Goal: Information Seeking & Learning: Compare options

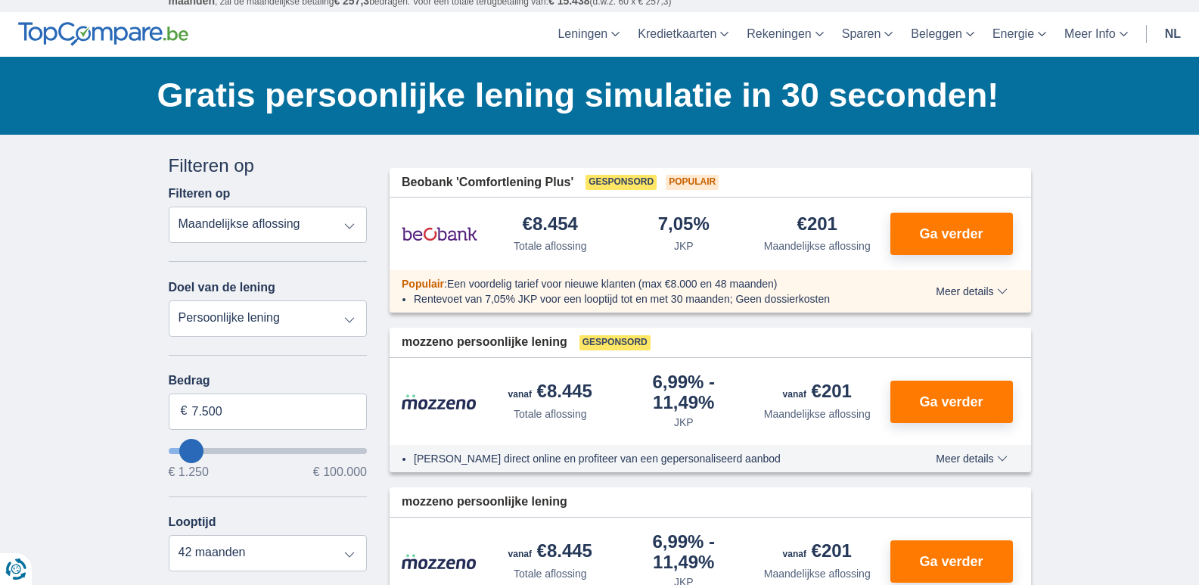
scroll to position [76, 0]
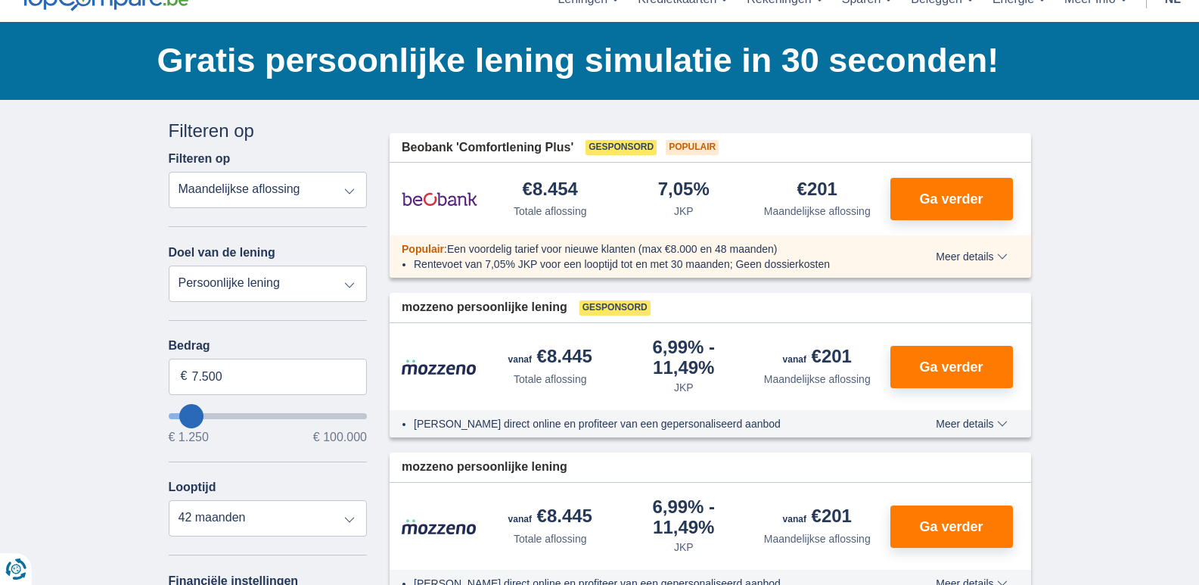
type input "8.250"
type input "8250"
select select "48"
type input "8250"
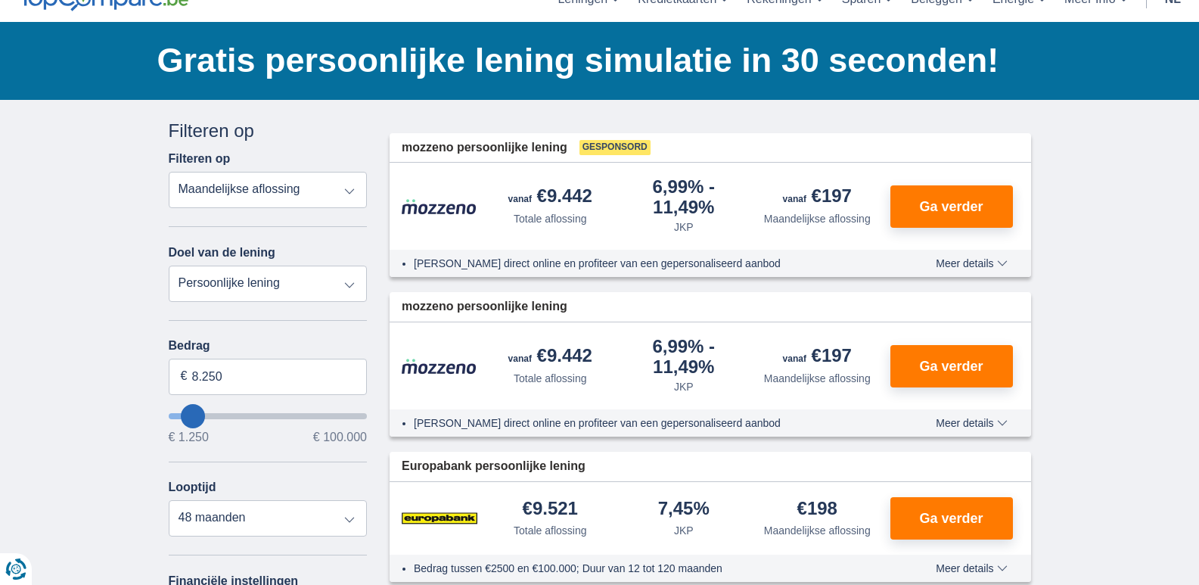
type input "12.250"
type input "14250"
type input "14.250"
select select "60"
click at [255, 379] on input "14.250" at bounding box center [268, 376] width 199 height 36
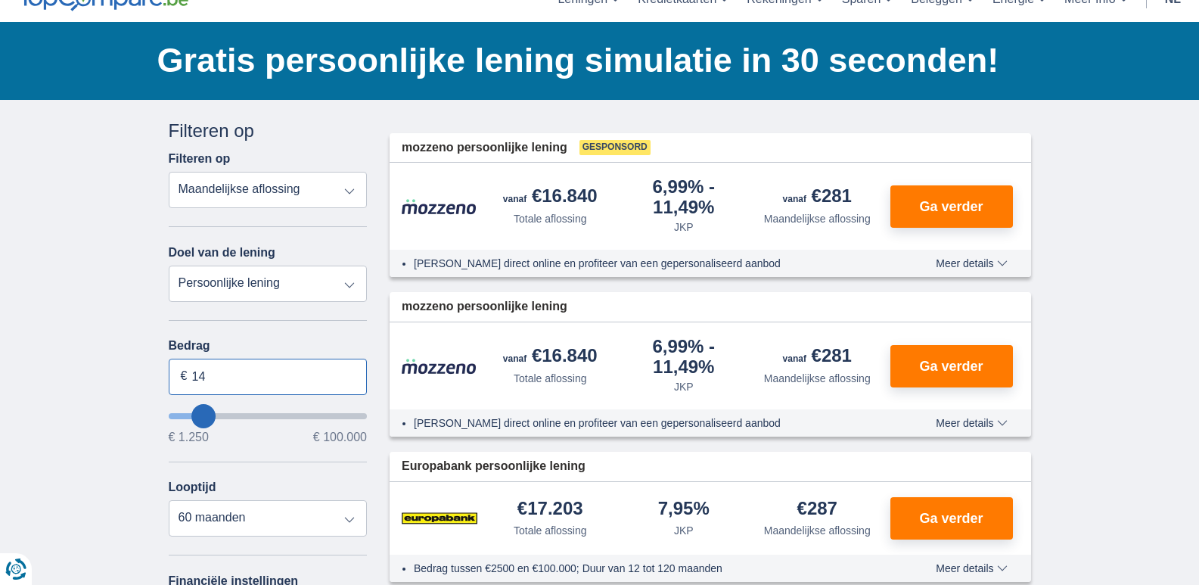
type input "1"
type input "10.000"
type input "10250"
select select "48"
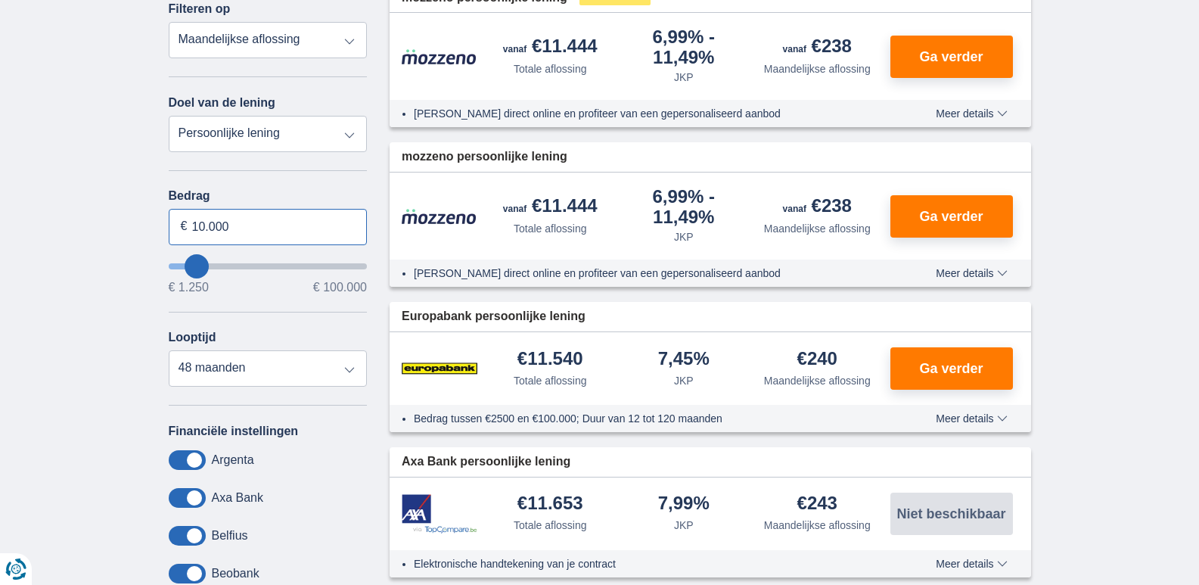
scroll to position [227, 0]
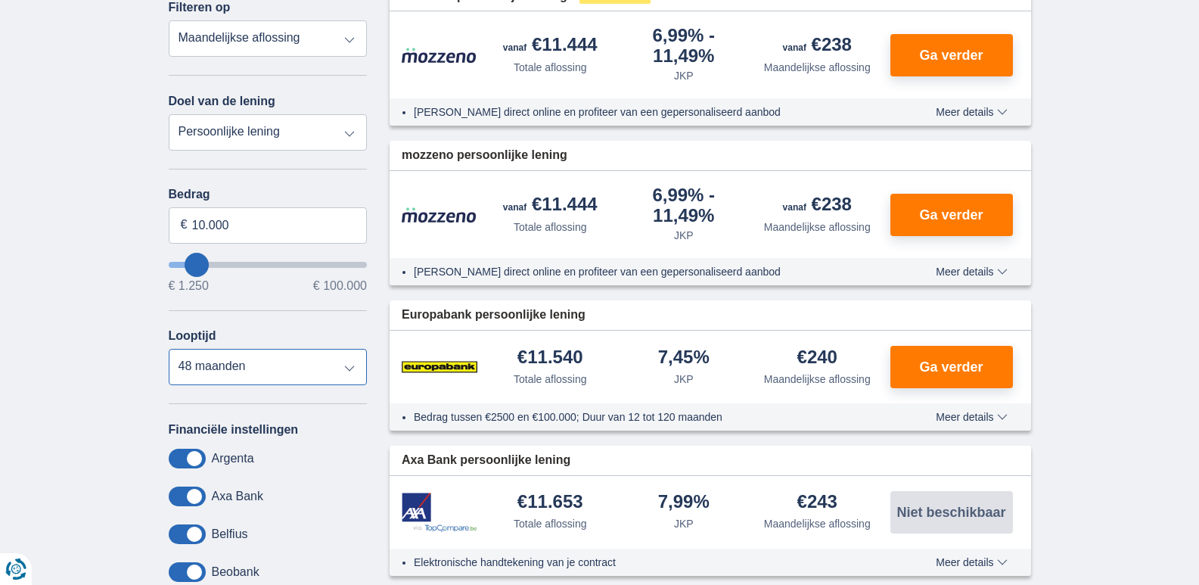
type input "10250"
click at [169, 349] on select "12 maanden 18 maanden 24 maanden 30 maanden 36 maanden 42 maanden 48 maanden" at bounding box center [268, 367] width 199 height 36
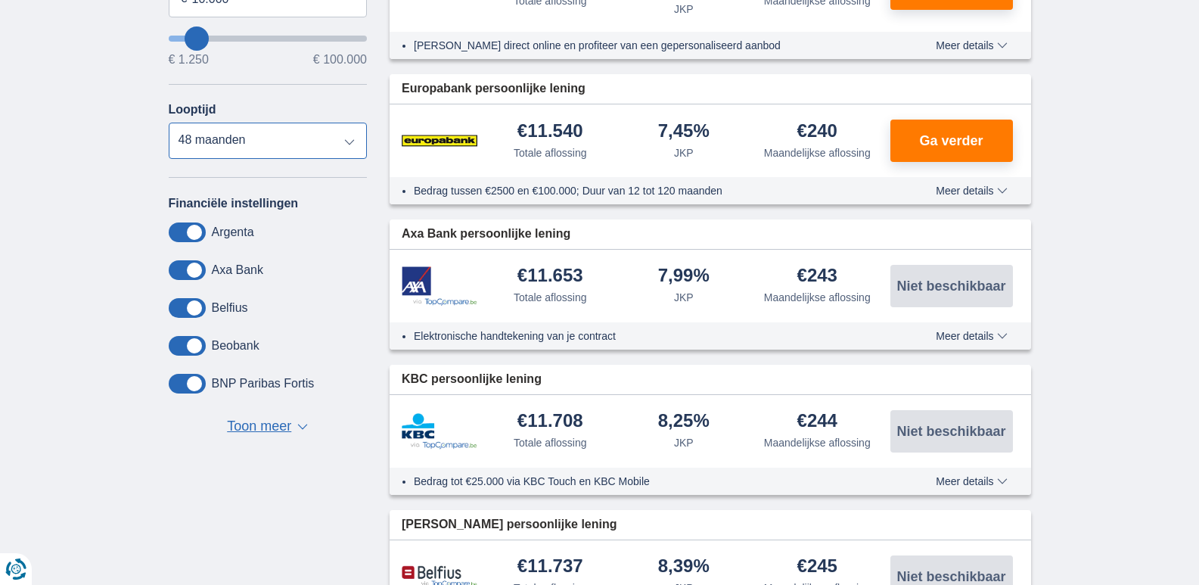
scroll to position [454, 0]
click at [266, 427] on span "Toon meer" at bounding box center [259, 426] width 64 height 20
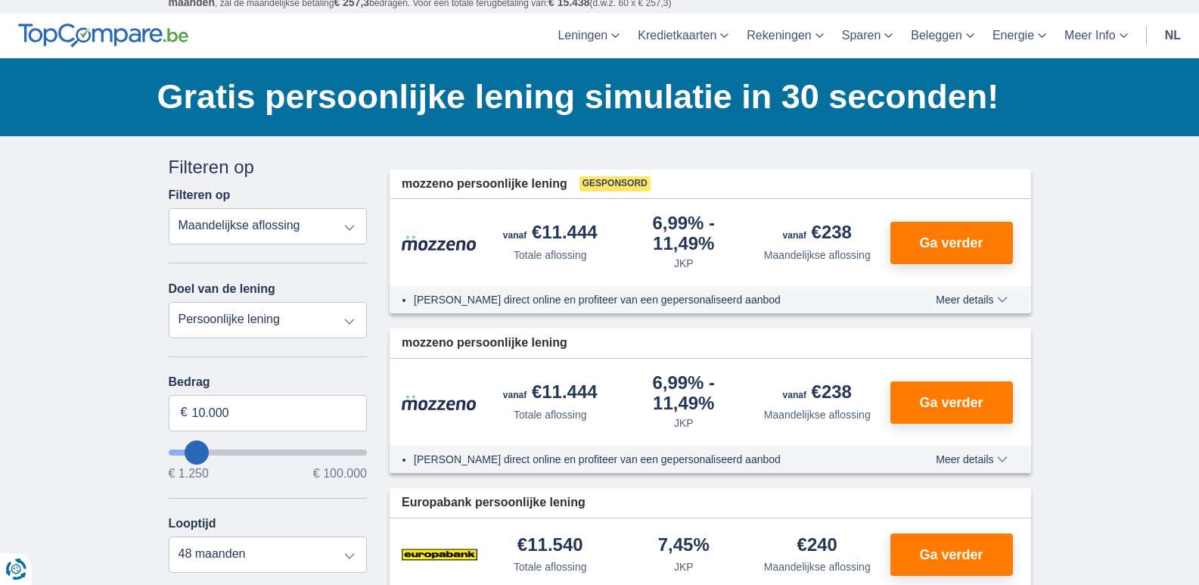
scroll to position [76, 0]
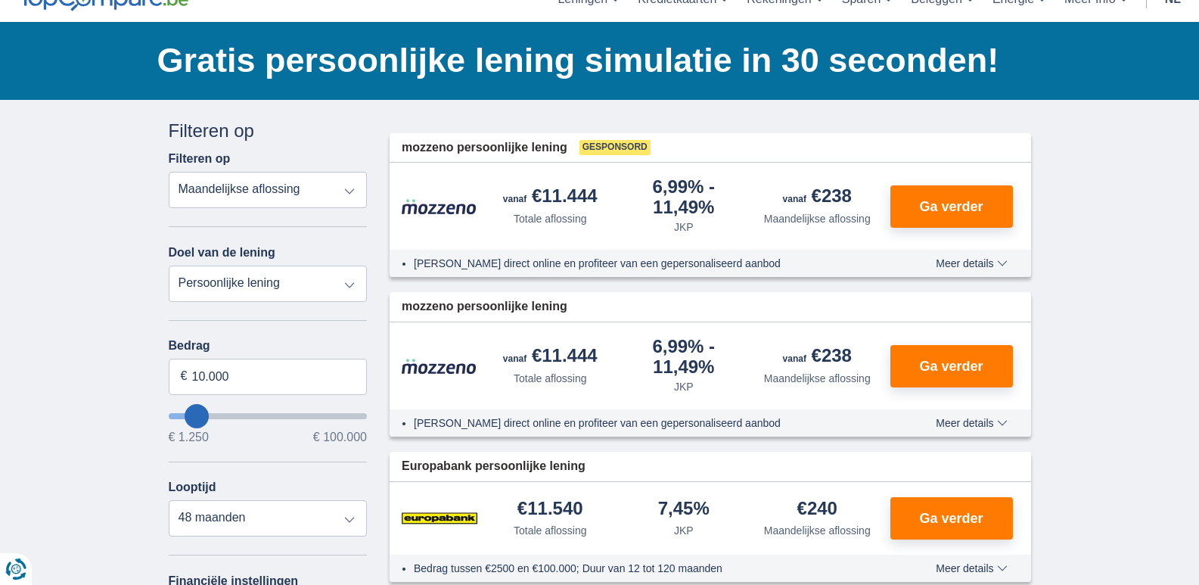
click at [349, 190] on select "Totale aflossing JKP Maandelijkse aflossing" at bounding box center [268, 190] width 199 height 36
click at [169, 172] on select "Totale aflossing JKP Maandelijkse aflossing" at bounding box center [268, 190] width 199 height 36
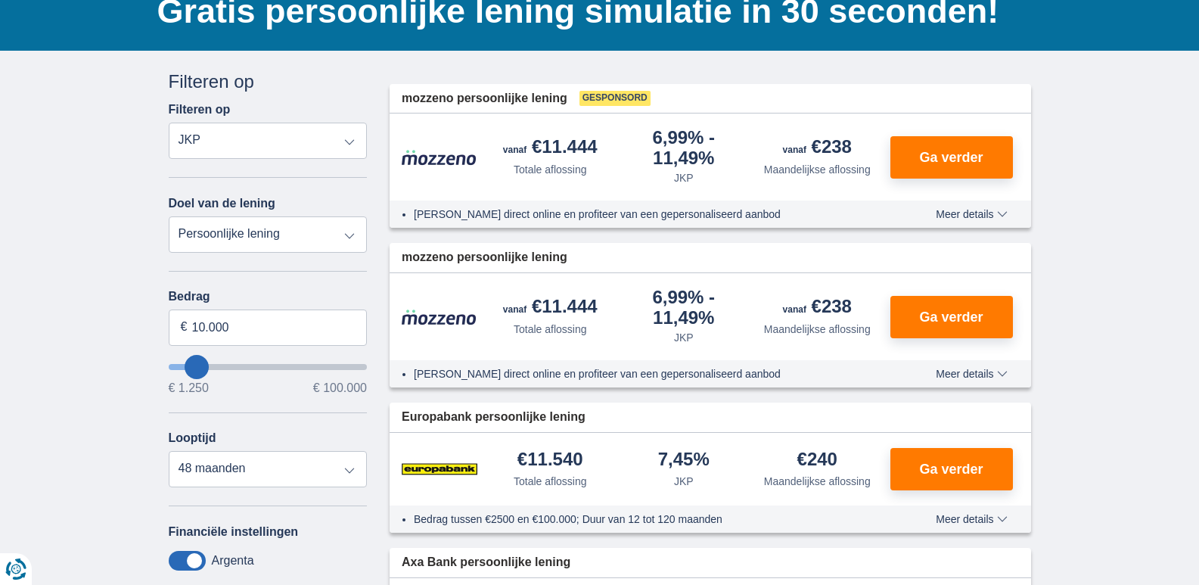
scroll to position [151, 0]
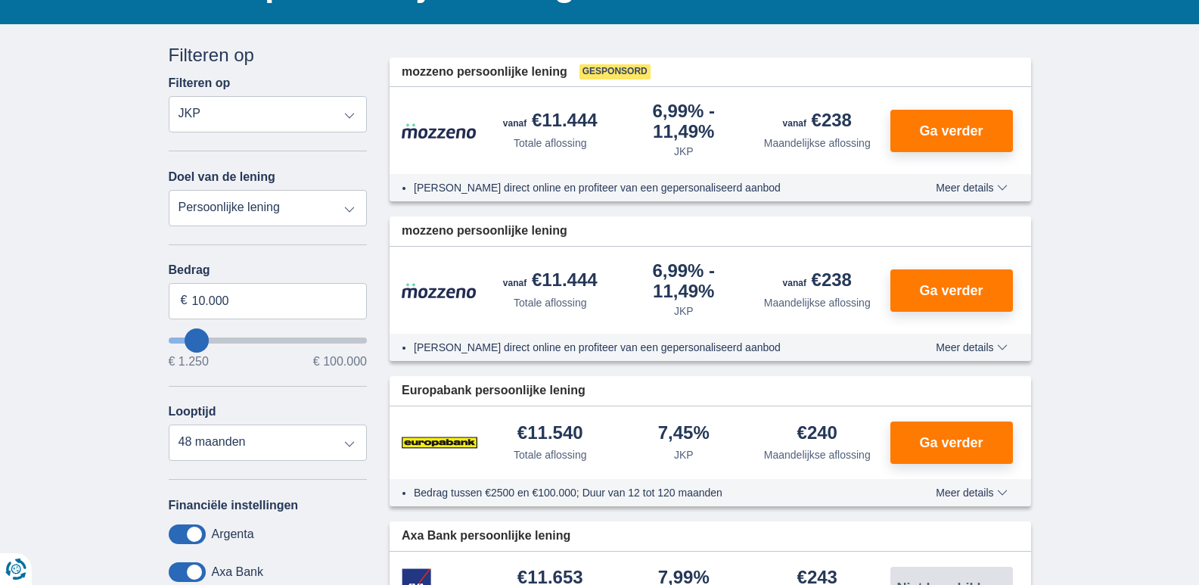
click at [351, 121] on select "Totale aflossing JKP Maandelijkse aflossing" at bounding box center [268, 114] width 199 height 36
select select "mrp+"
click at [169, 96] on select "Totale aflossing JKP Maandelijkse aflossing" at bounding box center [268, 114] width 199 height 36
type input "14.250"
type input "14250"
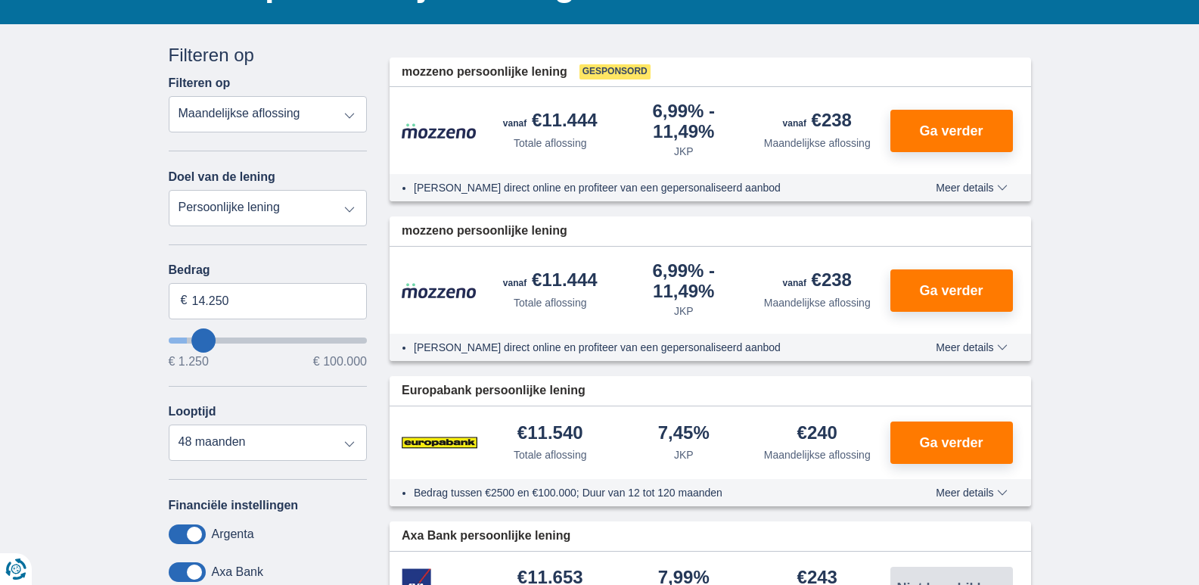
select select "60"
click at [249, 296] on input "14.250" at bounding box center [268, 301] width 199 height 36
type input "1"
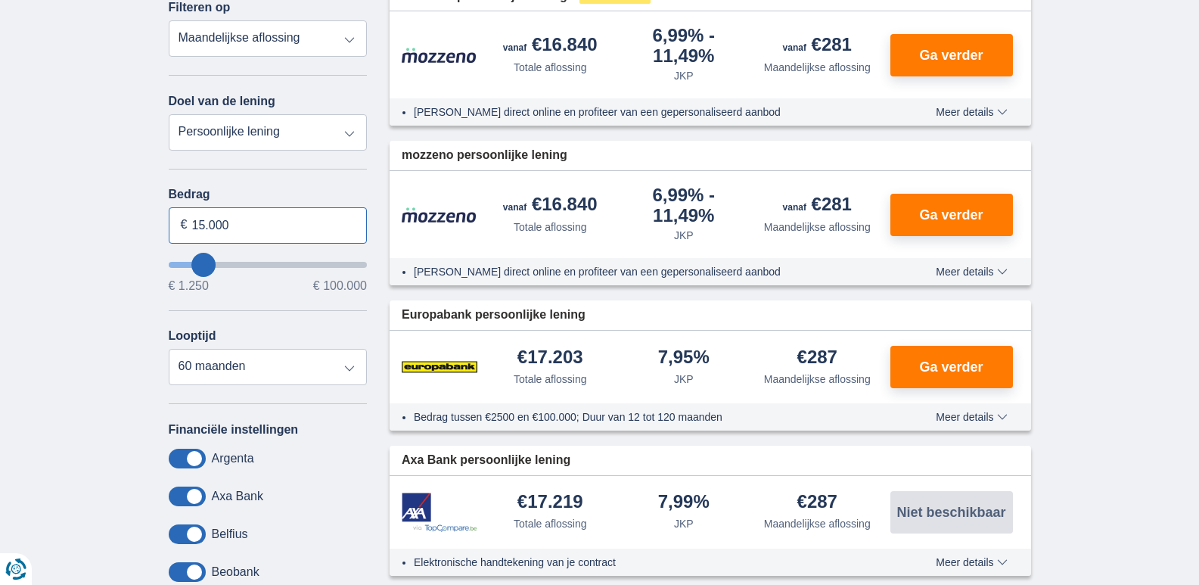
type input "15.000"
type input "15250"
click at [213, 364] on select "12 maanden 18 maanden 24 maanden 30 maanden 36 maanden 42 maanden 48 maanden 60…" at bounding box center [268, 367] width 199 height 36
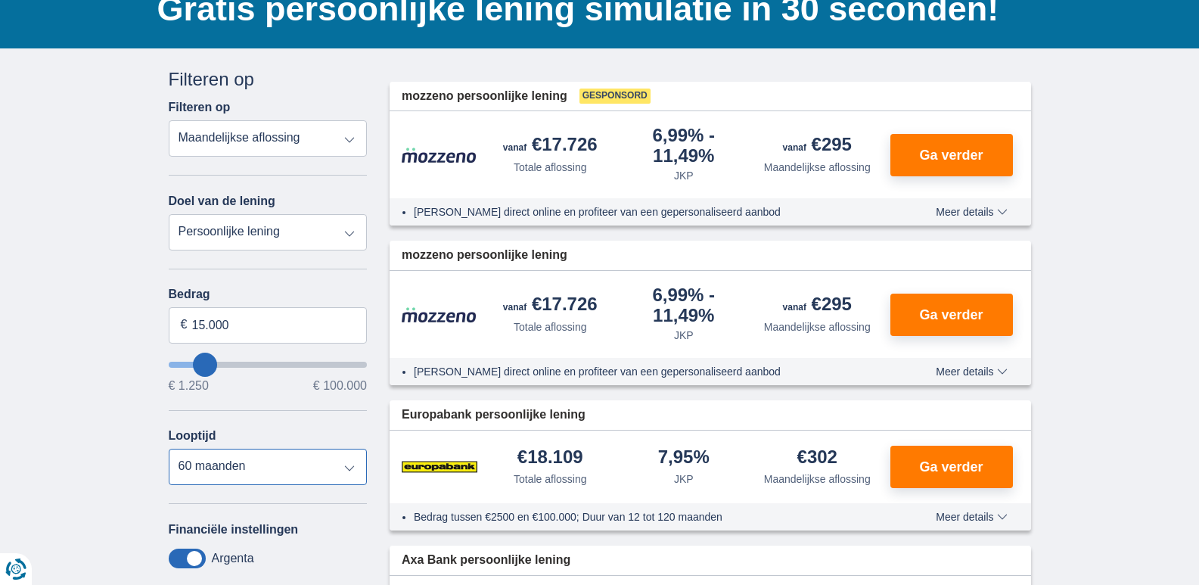
scroll to position [151, 0]
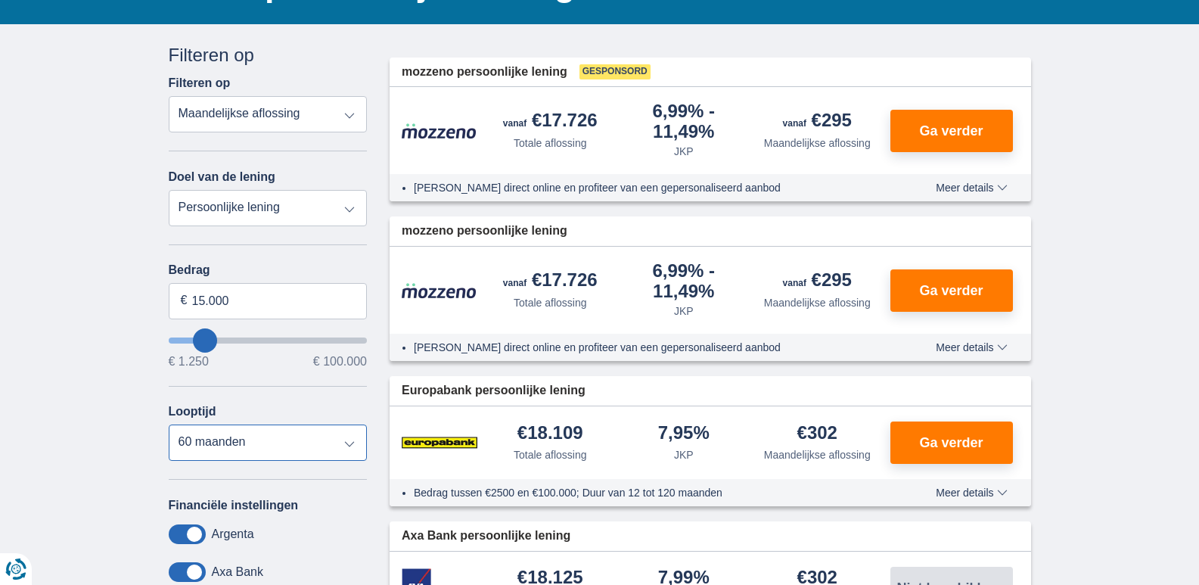
click at [350, 443] on select "12 maanden 18 maanden 24 maanden 30 maanden 36 maanden 42 maanden 48 maanden 60…" at bounding box center [268, 442] width 199 height 36
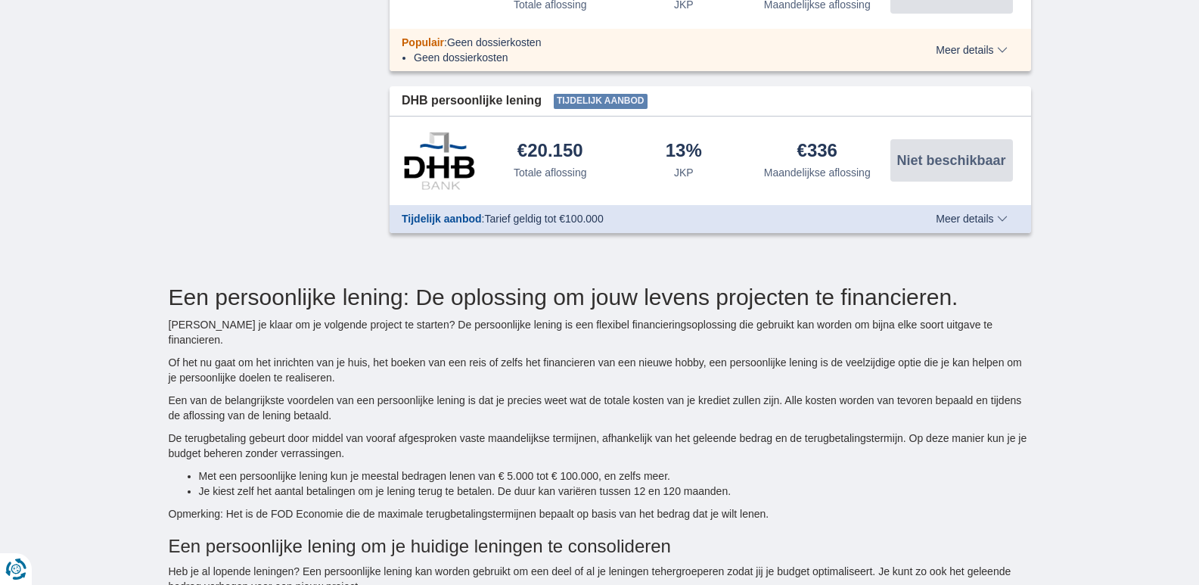
scroll to position [2118, 0]
